Goal: Complete application form

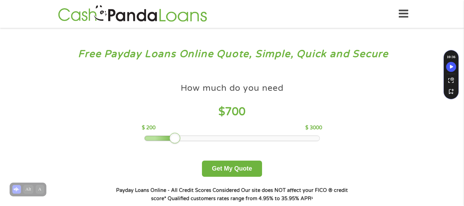
drag, startPoint x: 195, startPoint y: 136, endPoint x: 177, endPoint y: 137, distance: 17.6
click at [177, 137] on div at bounding box center [174, 138] width 11 height 11
click at [215, 168] on button "Get My Quote" at bounding box center [232, 168] width 60 height 16
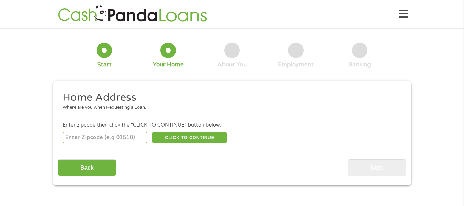
click at [138, 131] on div "CLICK TO CONTINUE Please recheck your Zipcode, it seems to be Incorrect" at bounding box center [232, 137] width 339 height 14
click at [136, 133] on input "number" at bounding box center [105, 138] width 85 height 12
type input "48236"
select select "[US_STATE]"
click at [178, 133] on button "CLICK TO CONTINUE" at bounding box center [189, 138] width 75 height 12
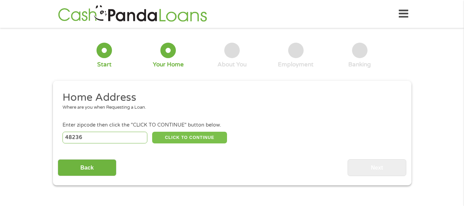
type input "48236"
type input "Grosse Pointe"
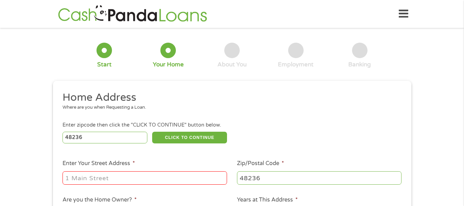
click at [162, 176] on input "Enter Your Street Address *" at bounding box center [145, 177] width 165 height 13
type input "[STREET_ADDRESS]"
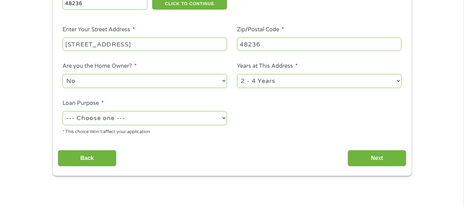
scroll to position [132, 0]
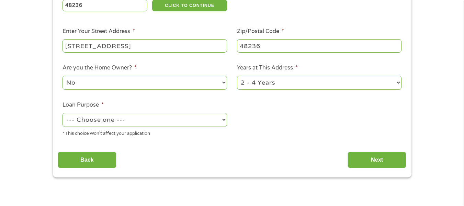
click at [279, 77] on select "1 Year or less 1 - 2 Years 2 - 4 Years Over 4 Years" at bounding box center [319, 83] width 165 height 14
select select "60months"
click at [237, 76] on select "1 Year or less 1 - 2 Years 2 - 4 Years Over 4 Years" at bounding box center [319, 83] width 165 height 14
click at [189, 115] on select "--- Choose one --- Pay Bills Debt Consolidation Home Improvement Major Purchase…" at bounding box center [145, 120] width 165 height 14
select select "paybills"
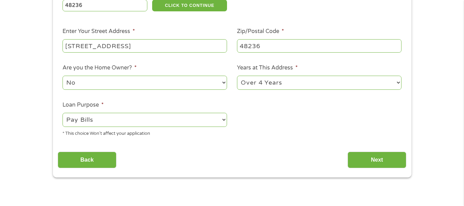
click at [63, 113] on select "--- Choose one --- Pay Bills Debt Consolidation Home Improvement Major Purchase…" at bounding box center [145, 120] width 165 height 14
click at [359, 152] on input "Next" at bounding box center [377, 160] width 59 height 17
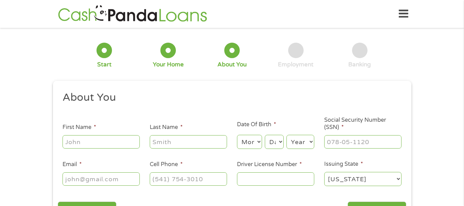
scroll to position [3, 3]
click at [102, 147] on input "First Name *" at bounding box center [101, 141] width 77 height 13
type input "Kiden"
type input "[PERSON_NAME]"
type input "[EMAIL_ADDRESS][DOMAIN_NAME]"
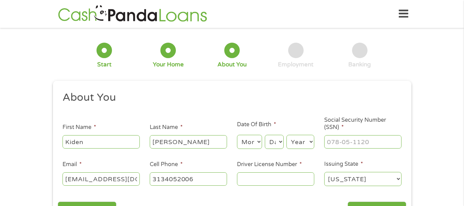
type input "[PHONE_NUMBER]"
type input "___-__-____"
click at [337, 146] on input "___-__-____" at bounding box center [362, 141] width 77 height 13
